Goal: Task Accomplishment & Management: Manage account settings

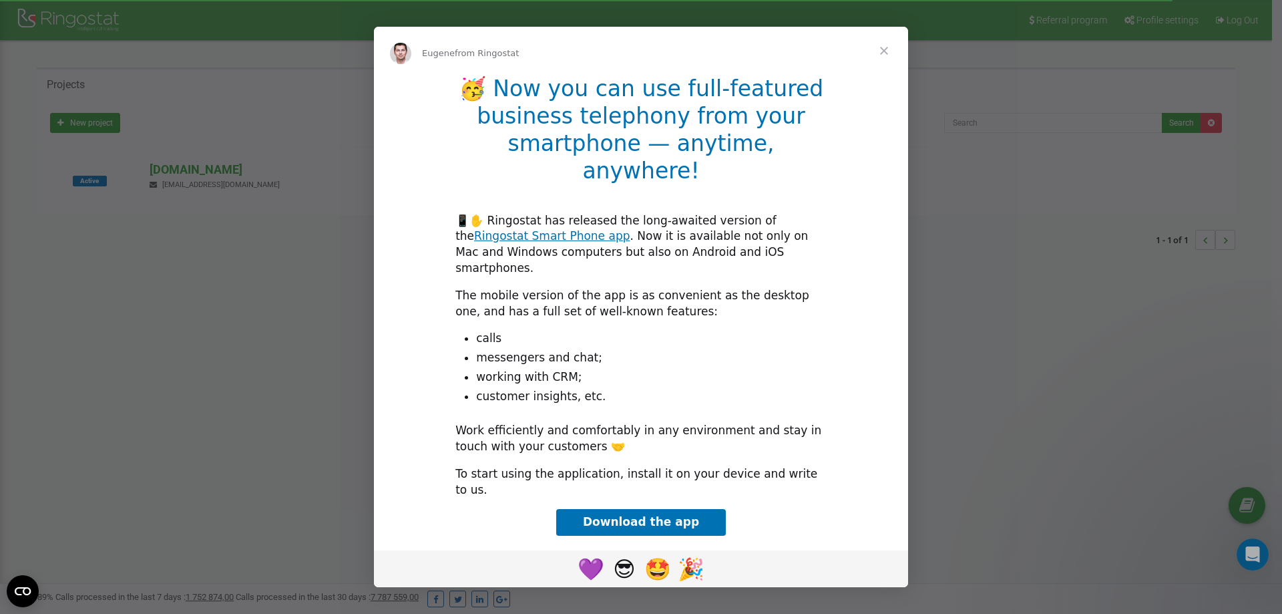
click at [893, 73] on span "Close" at bounding box center [884, 51] width 48 height 48
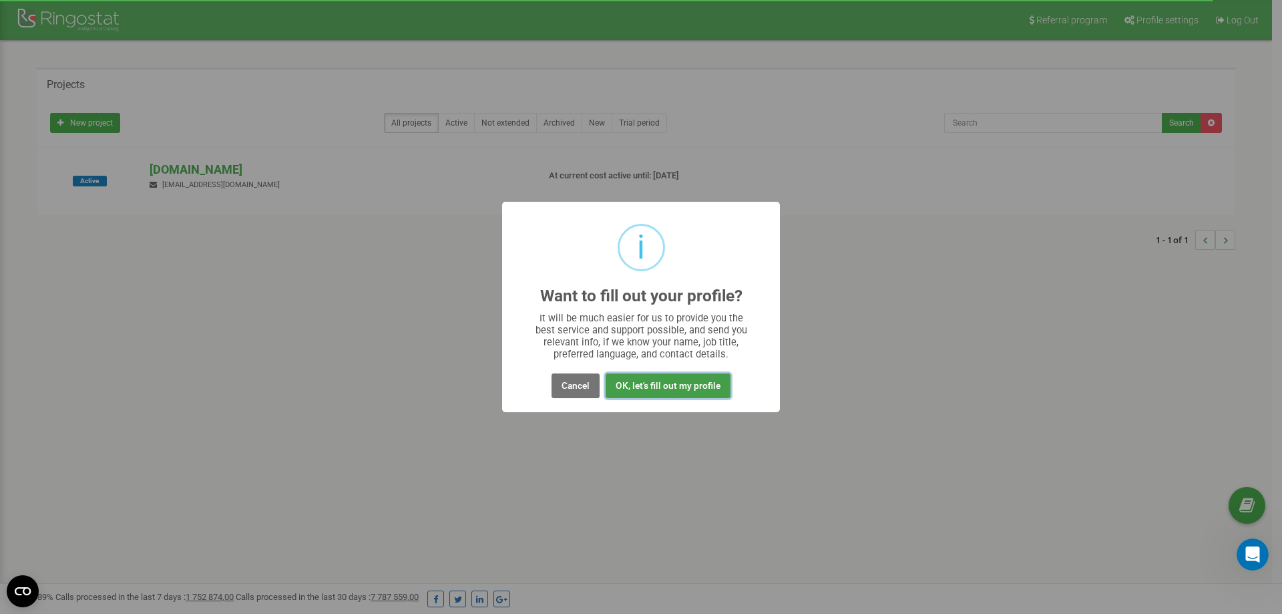
click at [675, 385] on button "OK, let's fill out my profile" at bounding box center [668, 385] width 125 height 25
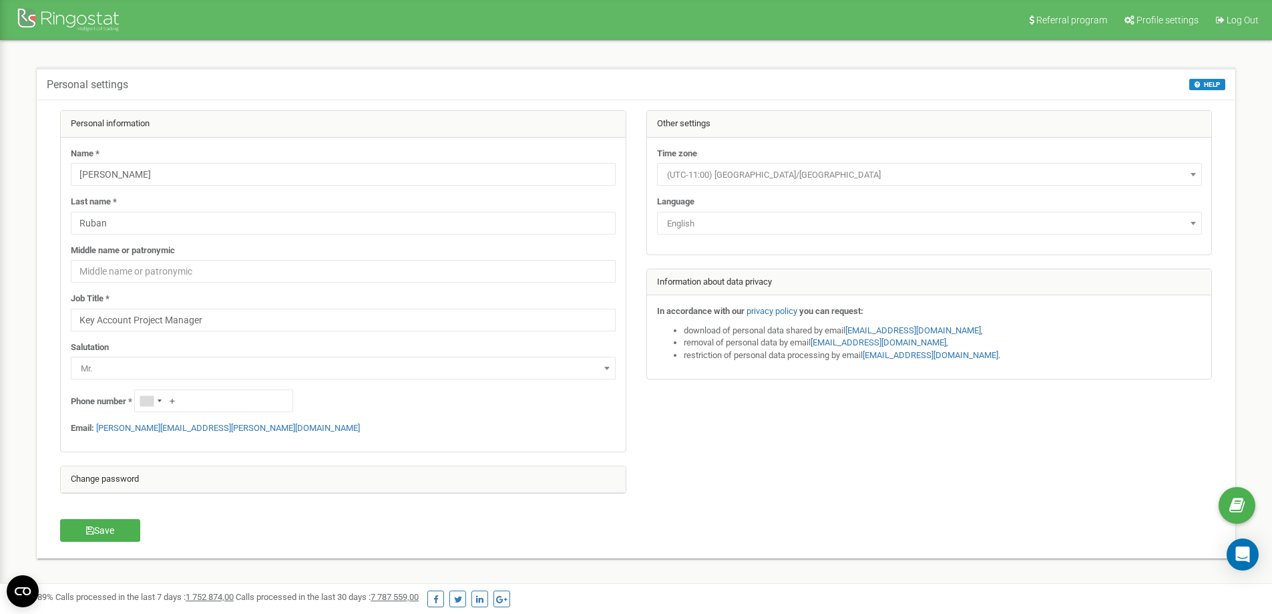
type input "Key Account Project Manager"
click at [155, 371] on span "Mr." at bounding box center [343, 368] width 536 height 19
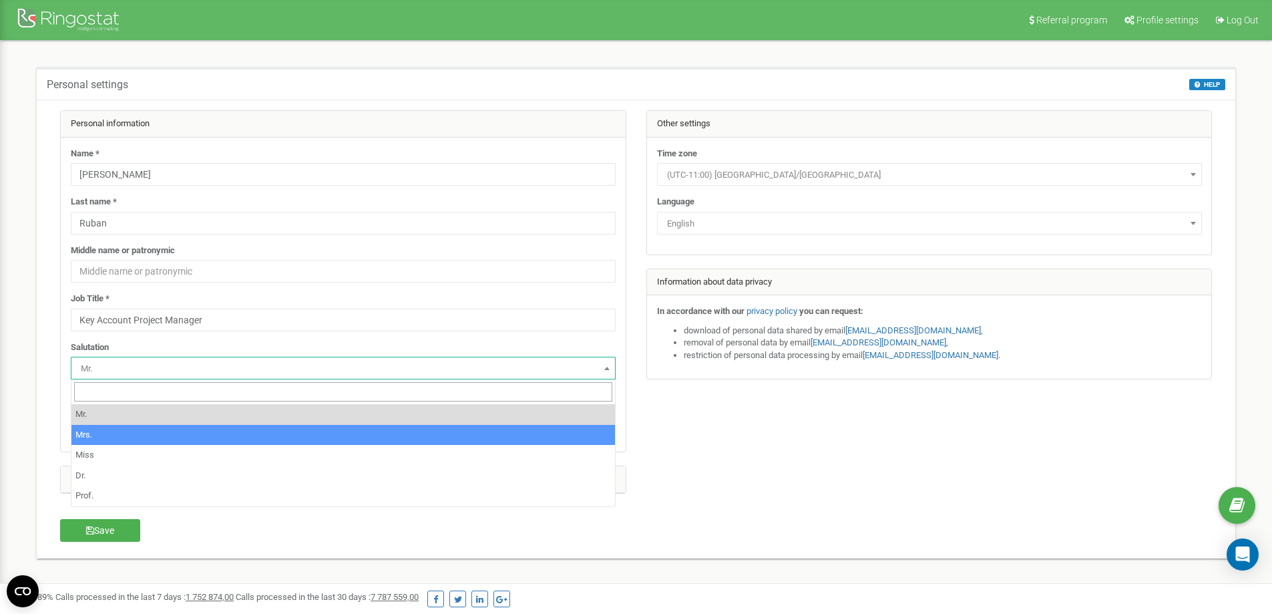
select select "Mrs."
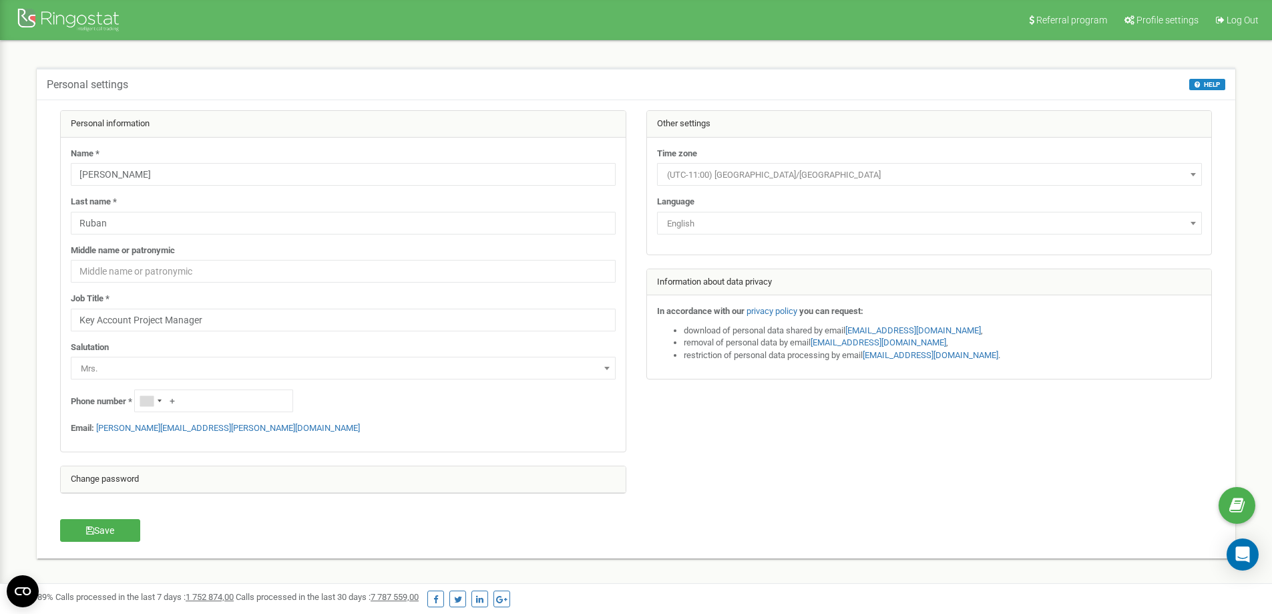
click at [695, 176] on span "(UTC-11:00) [GEOGRAPHIC_DATA]/[GEOGRAPHIC_DATA]" at bounding box center [930, 175] width 536 height 19
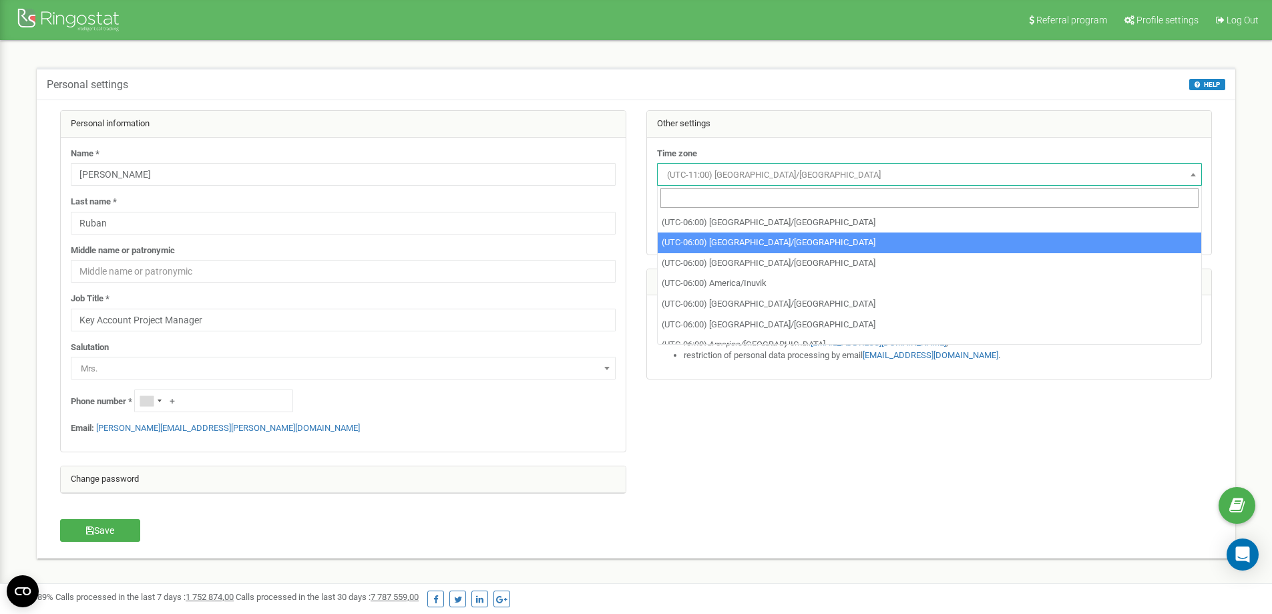
scroll to position [668, 0]
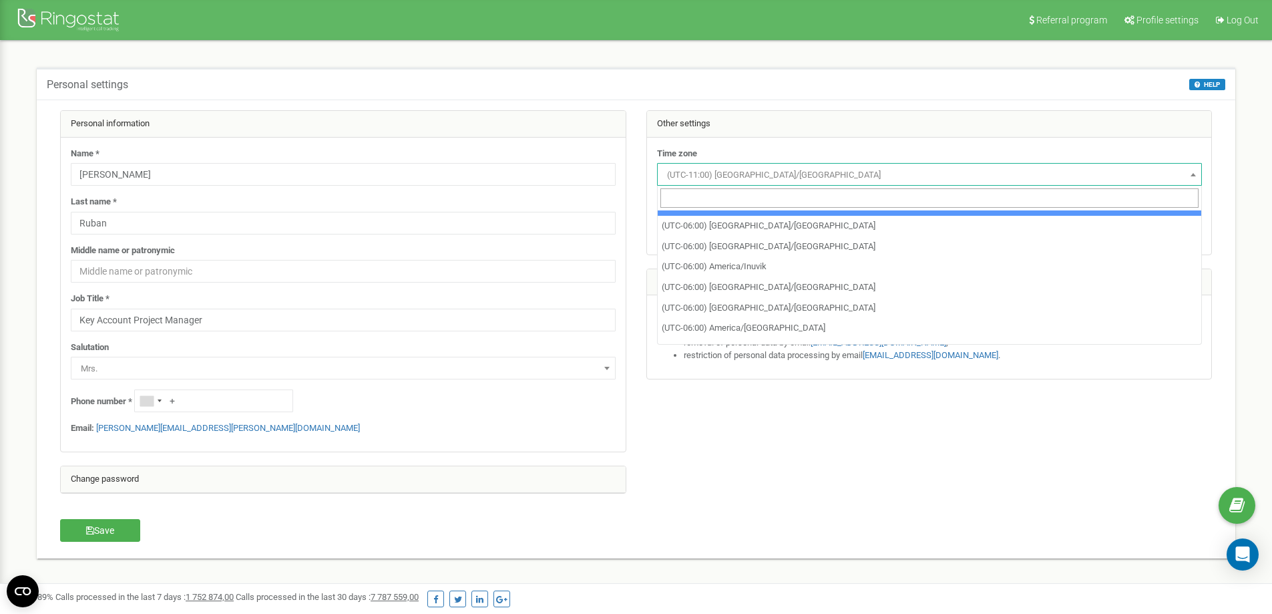
click at [841, 193] on input "search" at bounding box center [930, 197] width 538 height 19
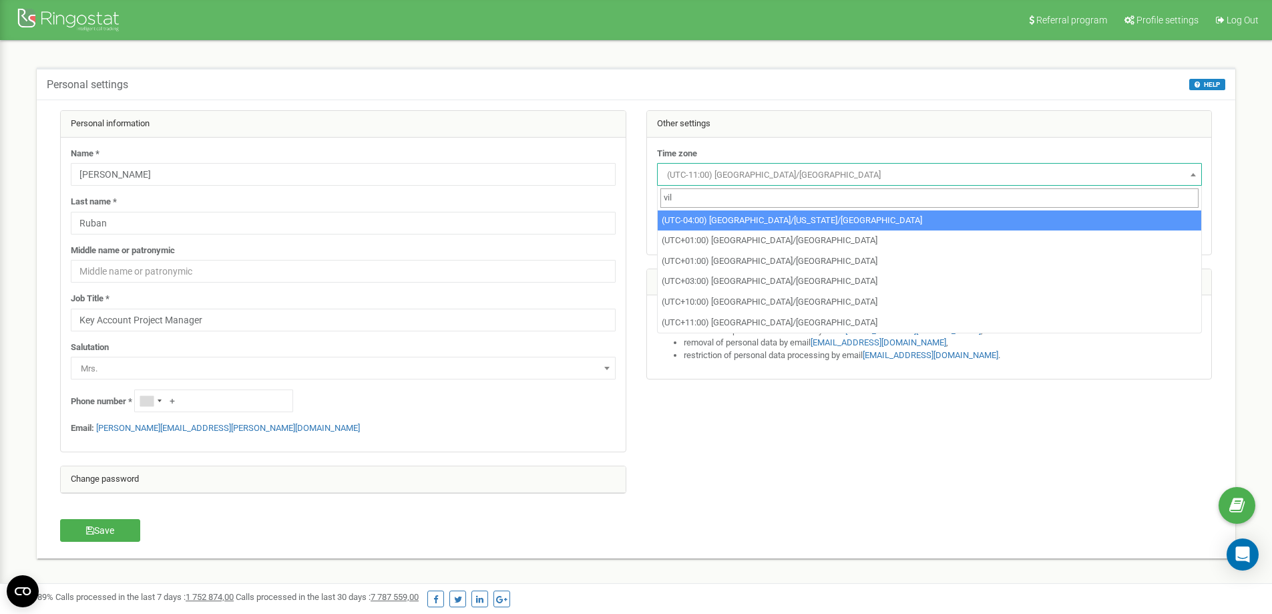
scroll to position [0, 0]
type input "v"
type input "f"
type input "c"
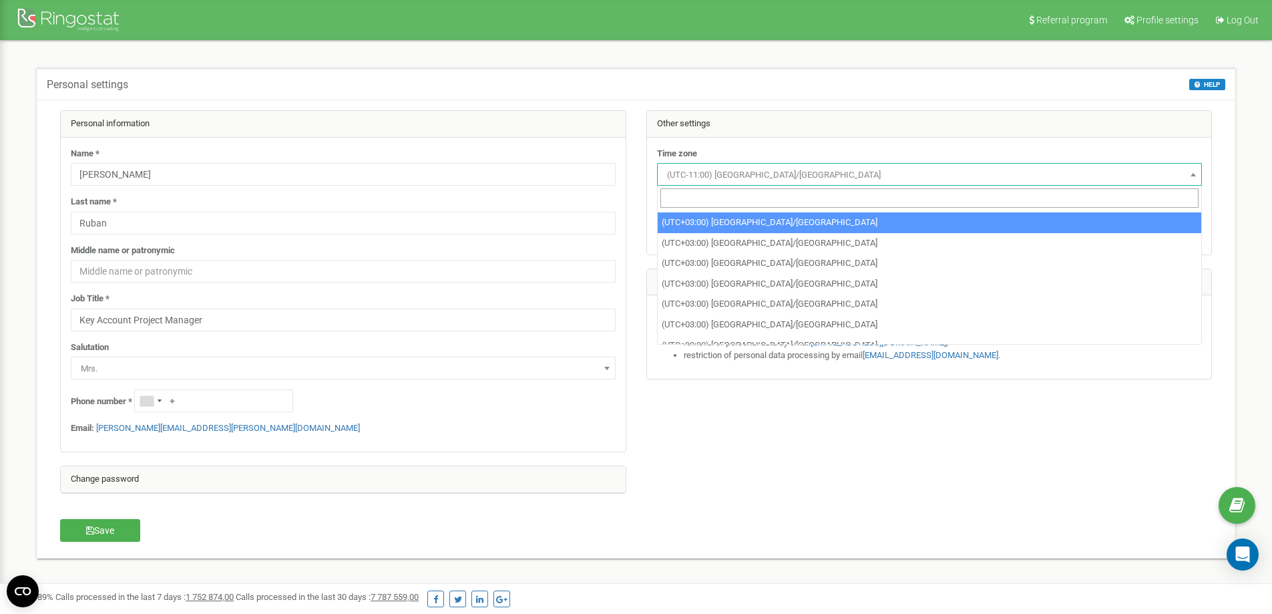
scroll to position [5877, 0]
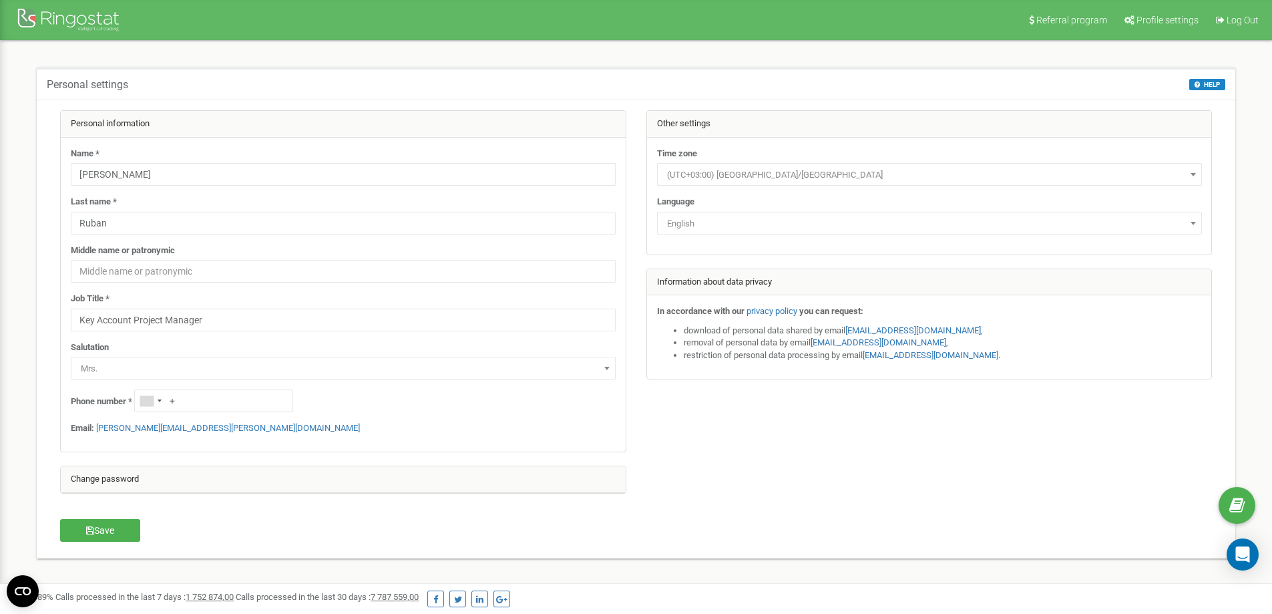
select select "Europe/[GEOGRAPHIC_DATA]"
click at [208, 405] on input "+" at bounding box center [213, 400] width 159 height 23
type input "[PHONE_NUMBER]"
click at [108, 518] on form "Personal information Name * [GEOGRAPHIC_DATA] Last name * [PERSON_NAME] Middle …" at bounding box center [636, 314] width 1172 height 409
click at [109, 535] on button "Save" at bounding box center [100, 530] width 80 height 23
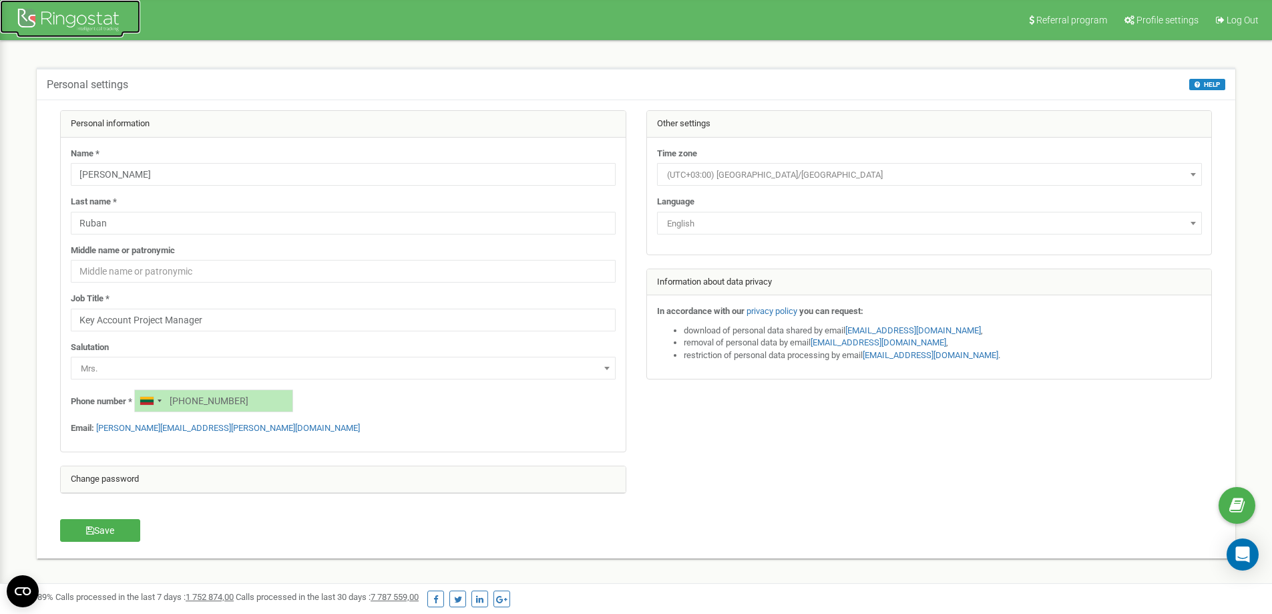
click at [77, 17] on div at bounding box center [70, 21] width 107 height 32
